Goal: Browse casually: Explore the website without a specific task or goal

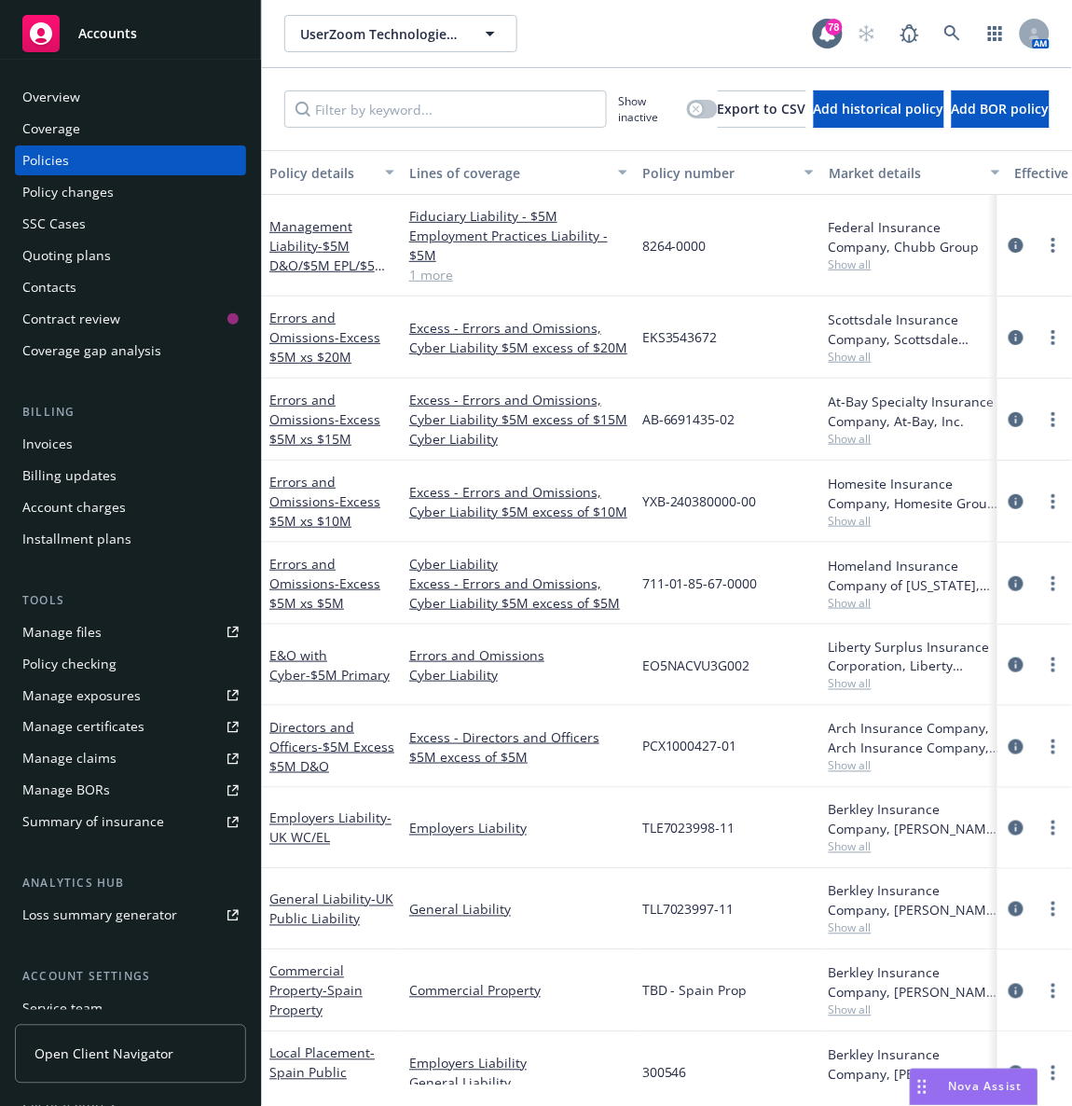
scroll to position [48, 166]
